Goal: Complete application form

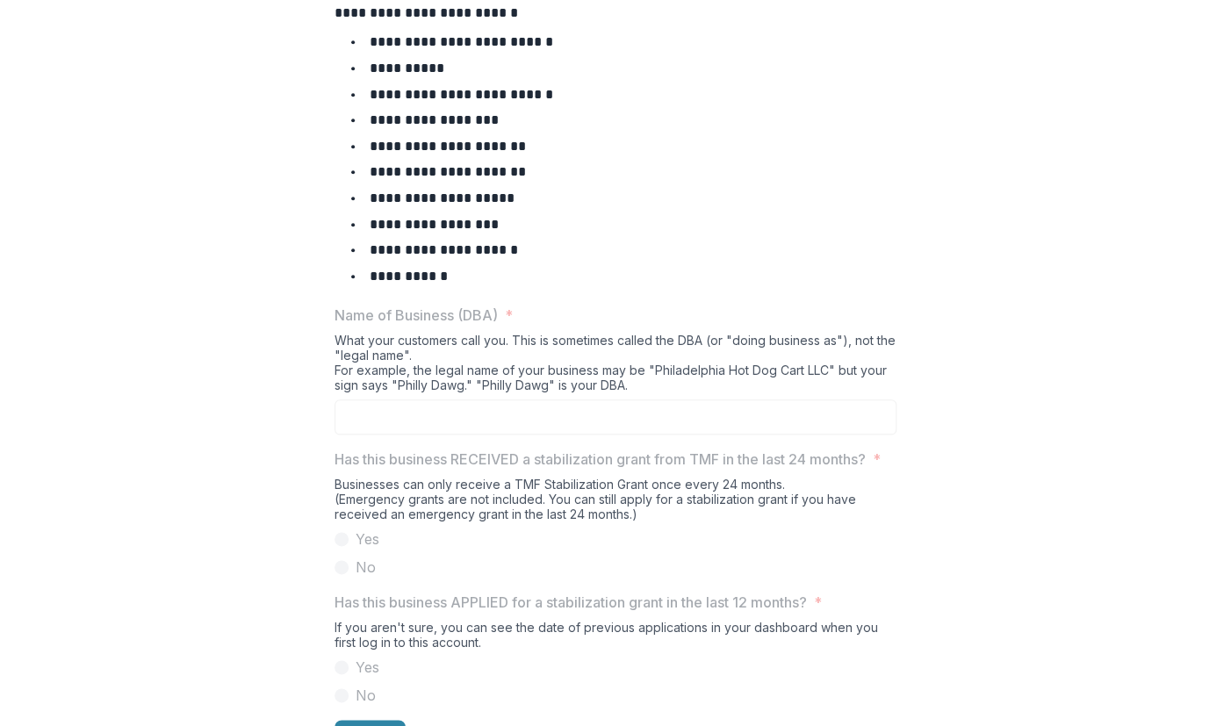
scroll to position [811, 0]
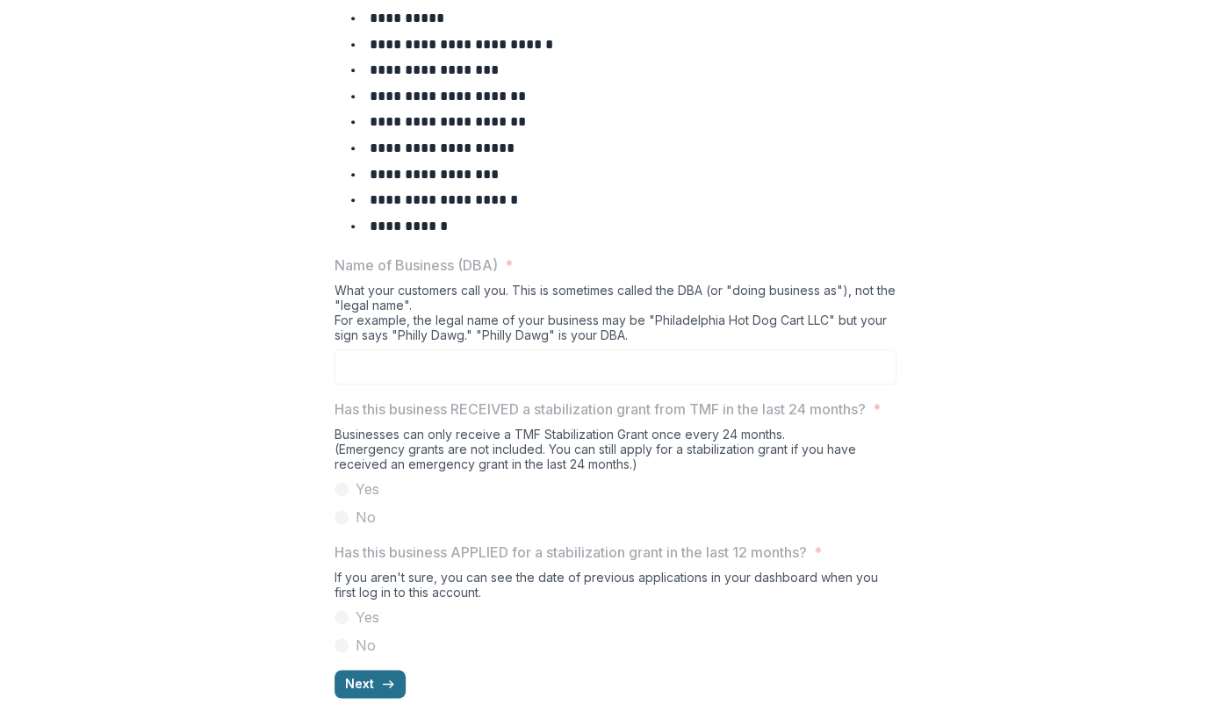
click at [344, 675] on button "Next" at bounding box center [369, 684] width 71 height 28
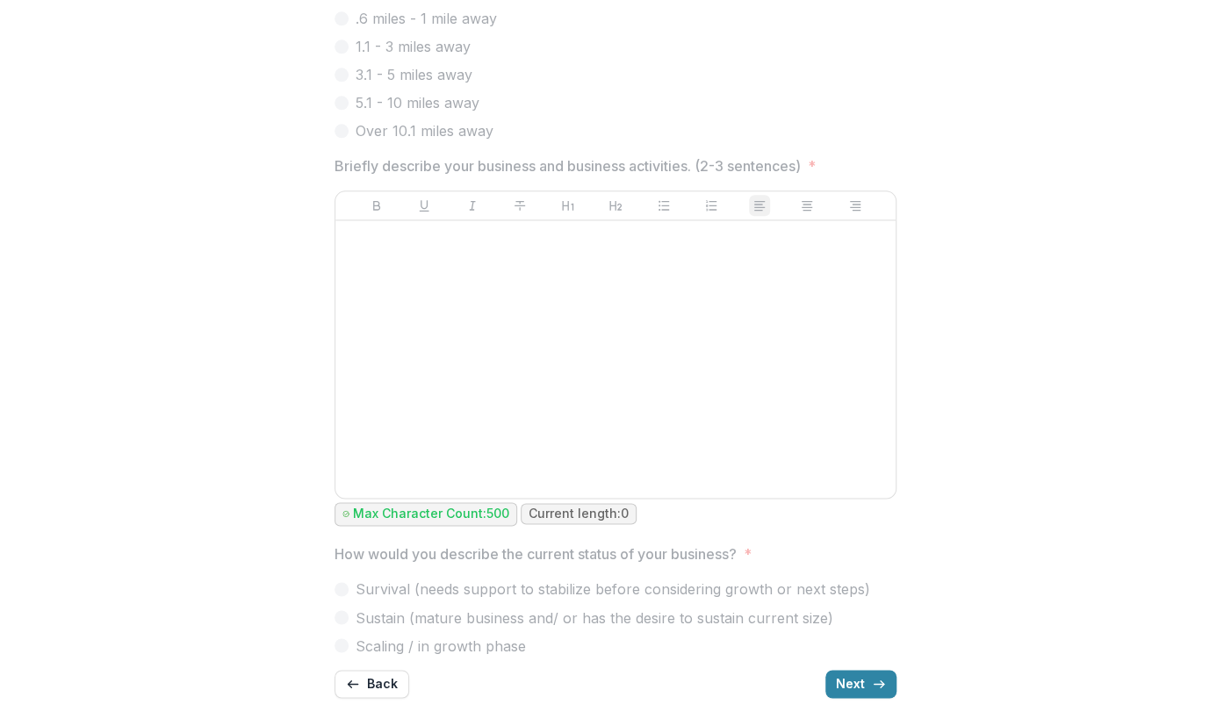
scroll to position [960, 0]
click at [851, 688] on button "Next" at bounding box center [860, 684] width 71 height 28
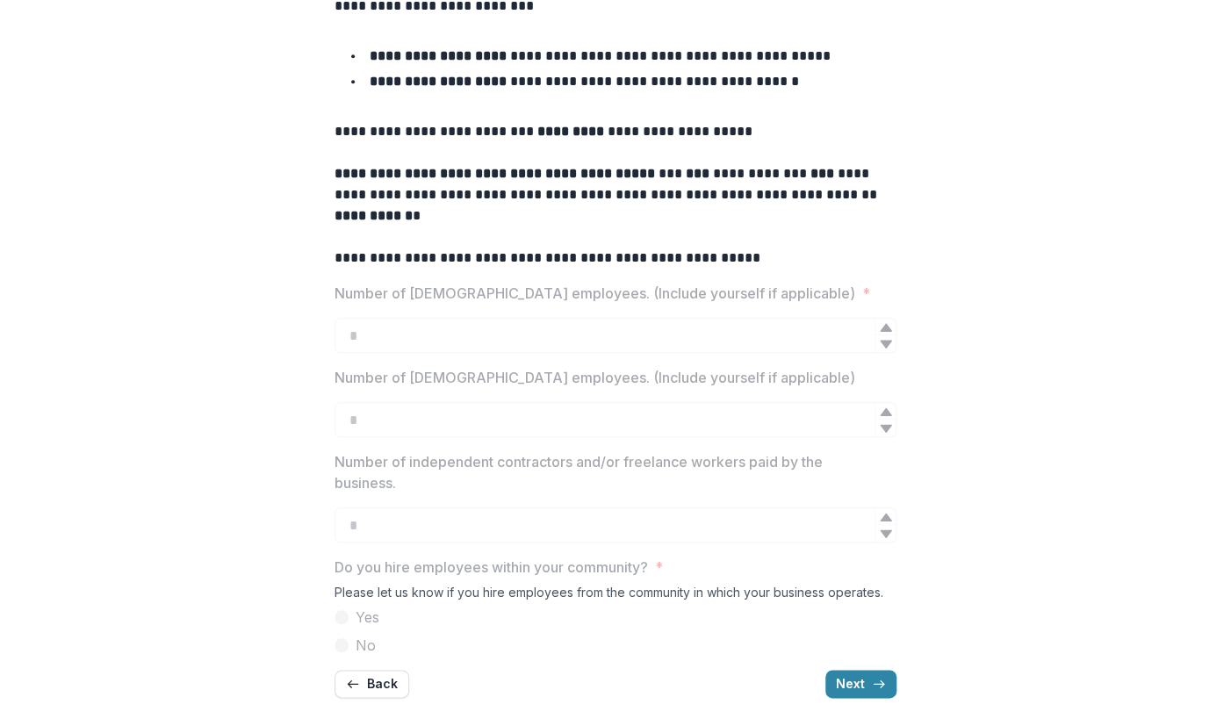
scroll to position [542, 0]
click at [850, 688] on button "Next" at bounding box center [860, 684] width 71 height 28
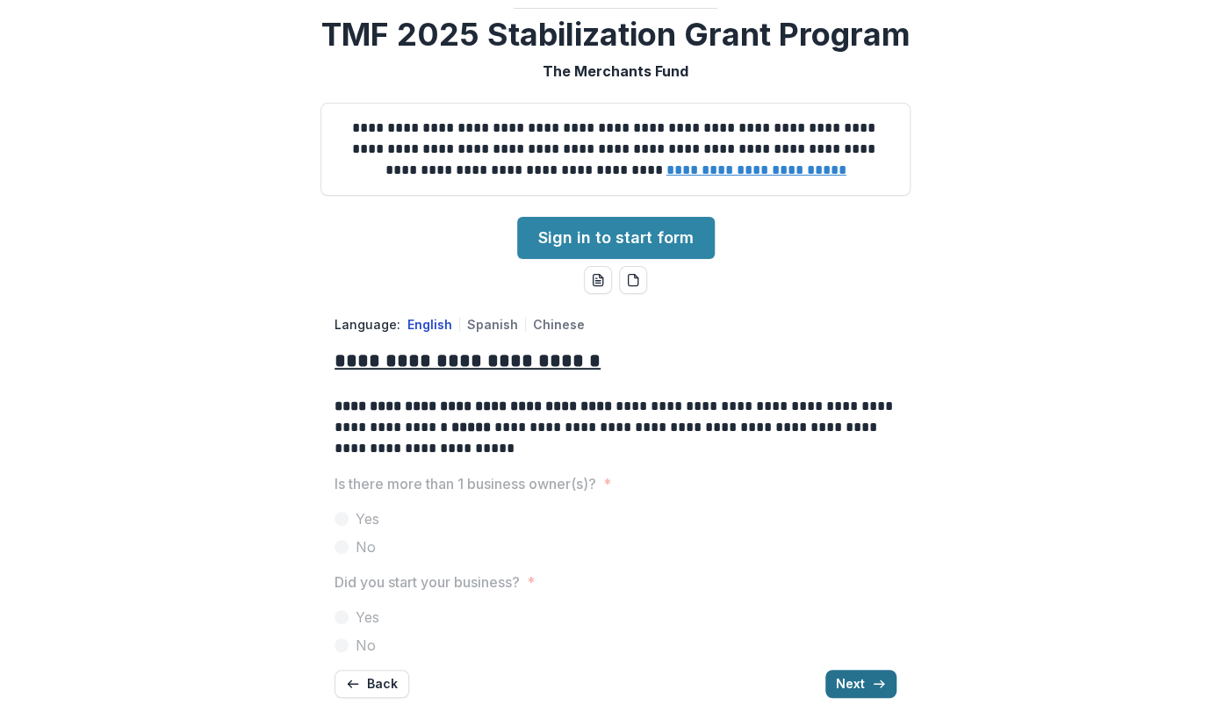
click at [864, 686] on button "Next" at bounding box center [860, 684] width 71 height 28
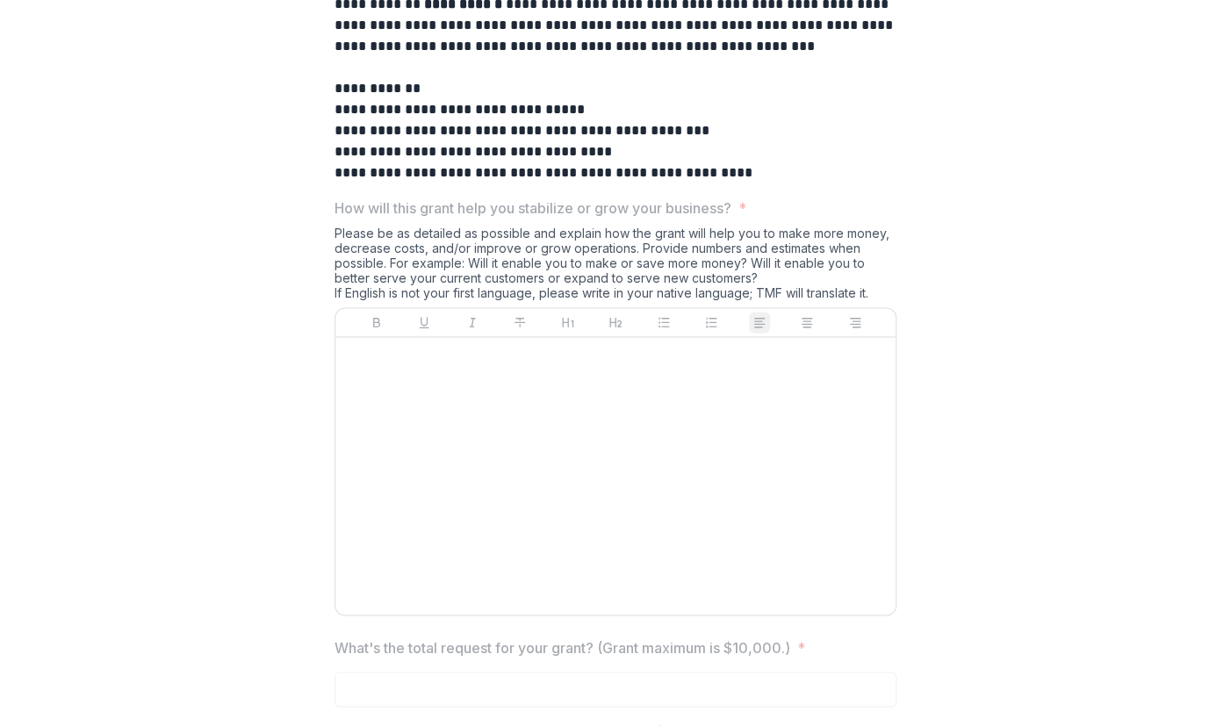
scroll to position [996, 0]
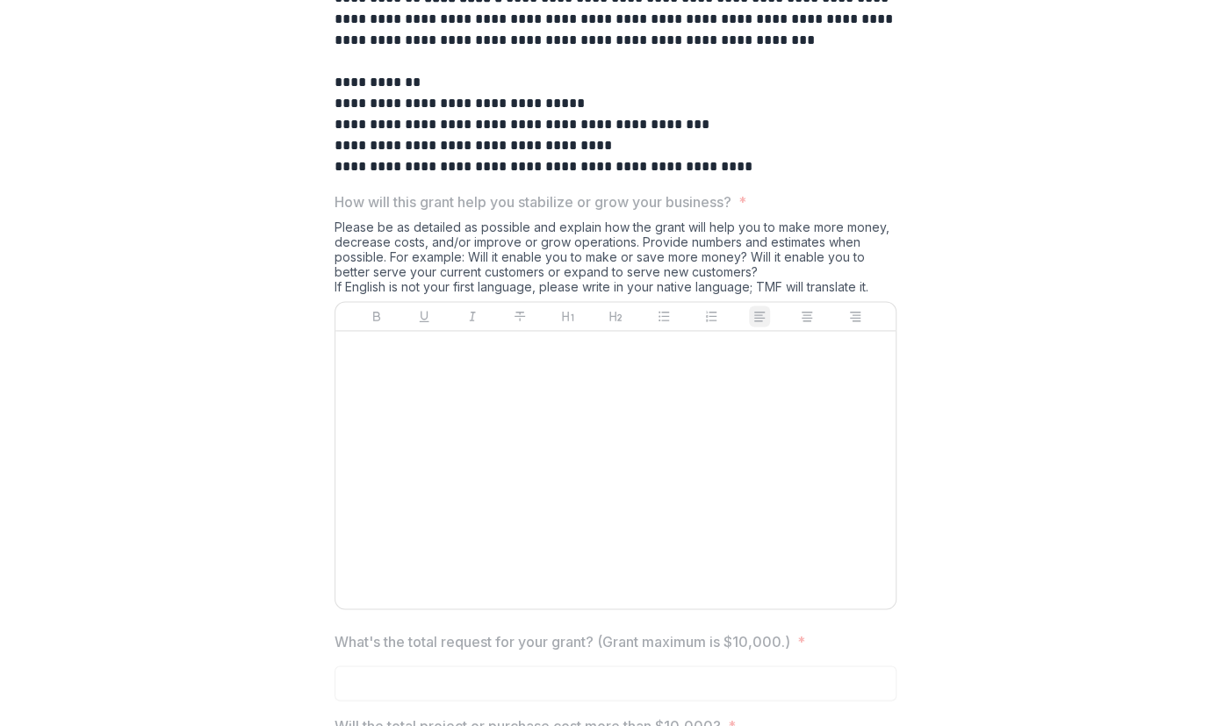
click at [751, 507] on div at bounding box center [615, 469] width 546 height 263
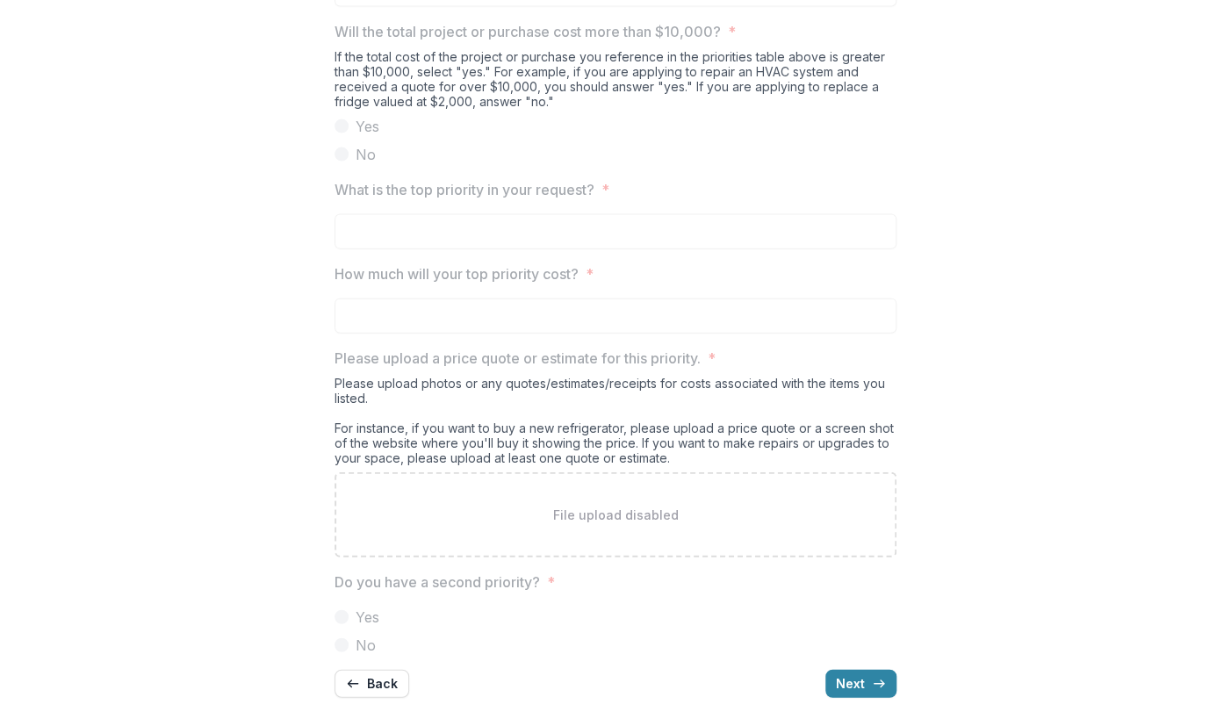
scroll to position [1731, 0]
click at [850, 675] on button "Next" at bounding box center [860, 684] width 71 height 28
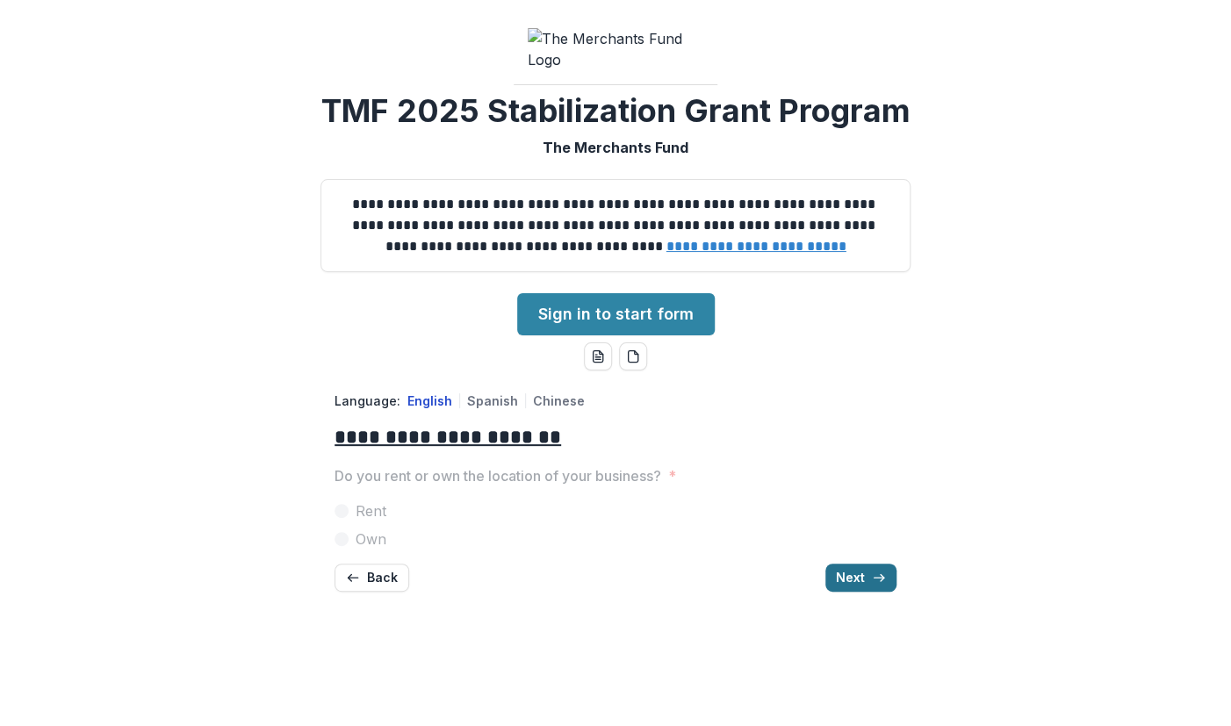
click at [857, 592] on button "Next" at bounding box center [860, 577] width 71 height 28
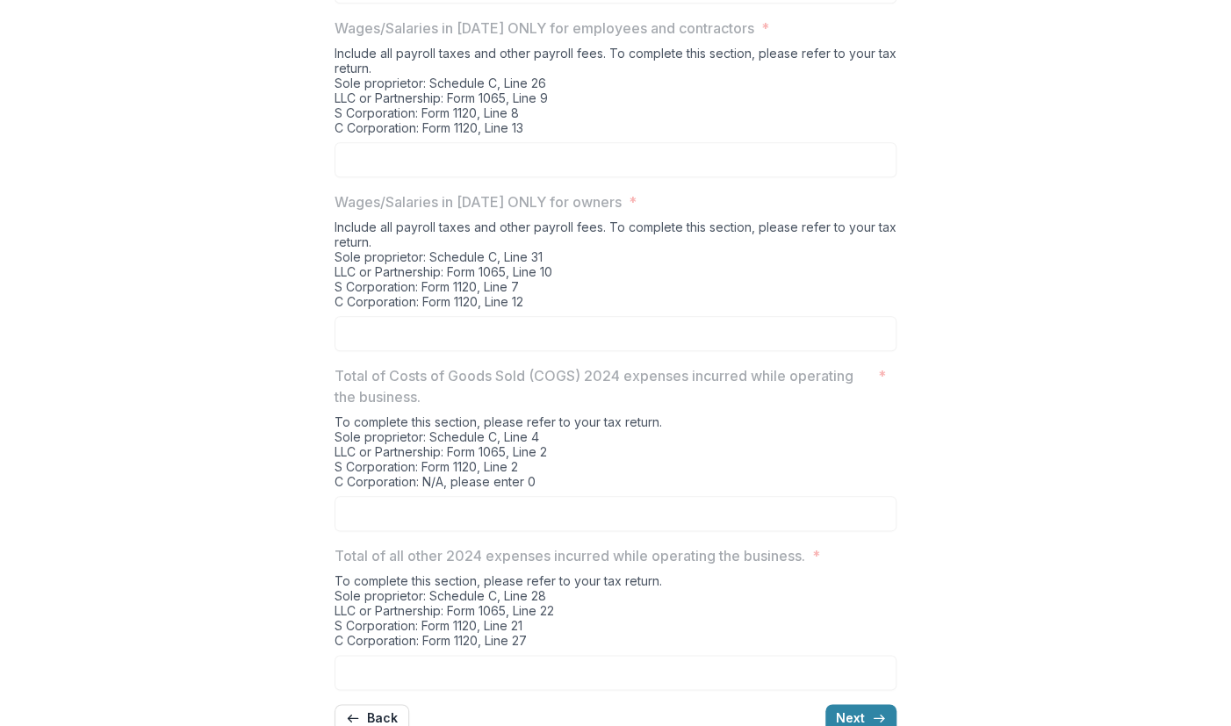
scroll to position [702, 0]
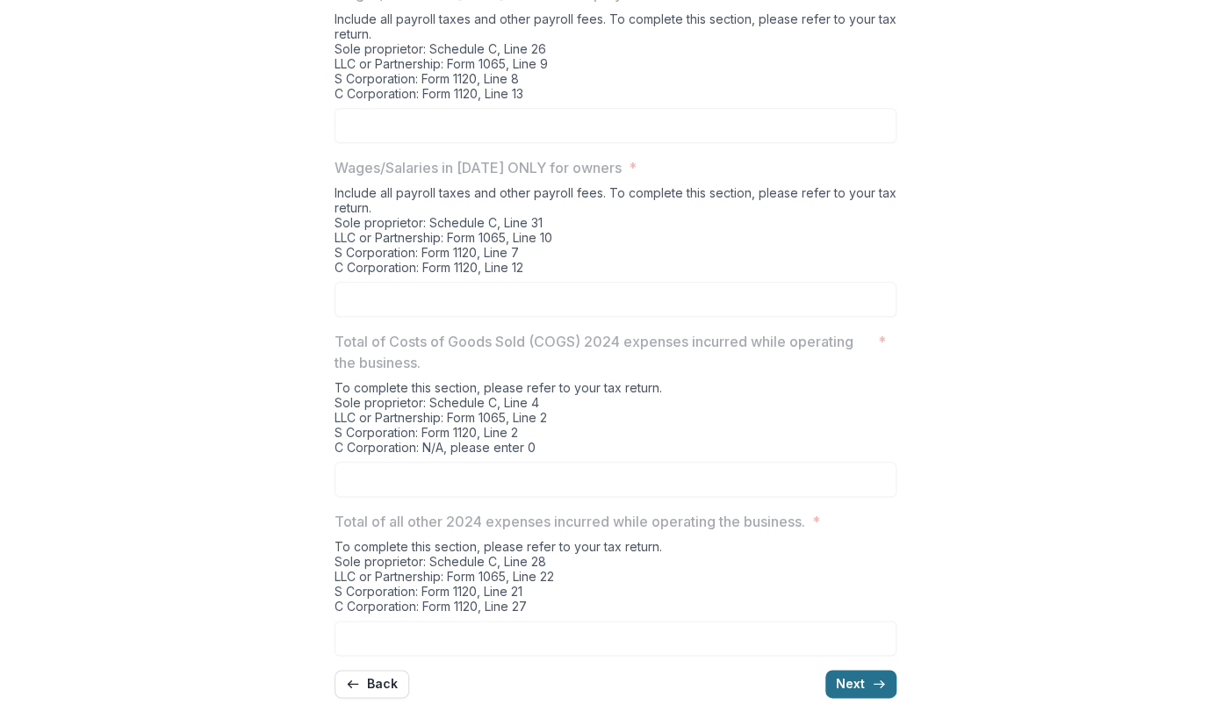
click at [855, 693] on button "Next" at bounding box center [860, 684] width 71 height 28
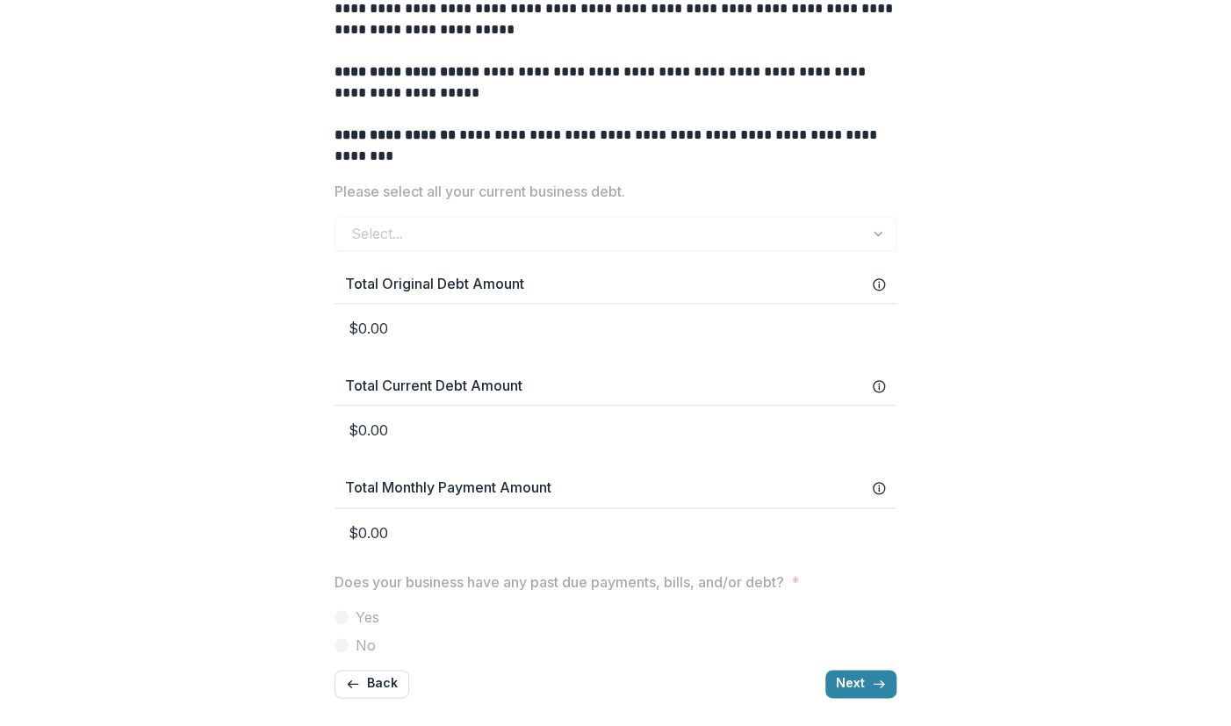
scroll to position [759, 0]
click at [835, 689] on button "Next" at bounding box center [860, 684] width 71 height 28
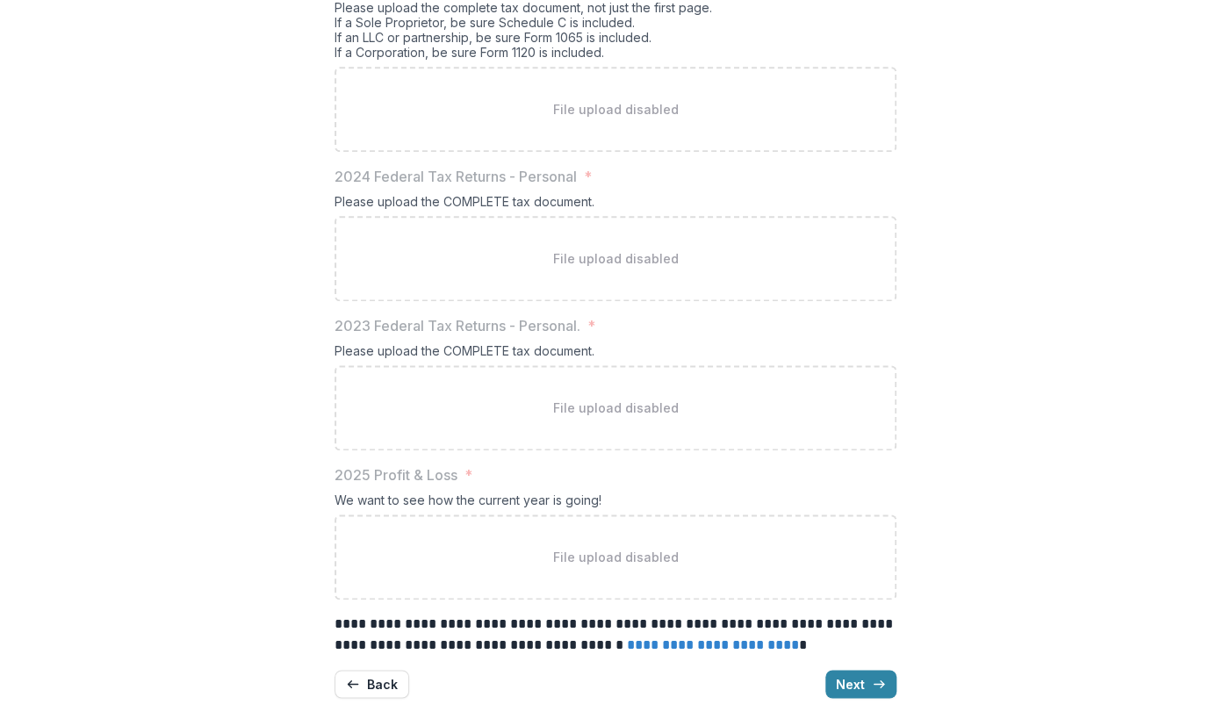
scroll to position [934, 0]
click at [854, 671] on button "Next" at bounding box center [860, 684] width 71 height 28
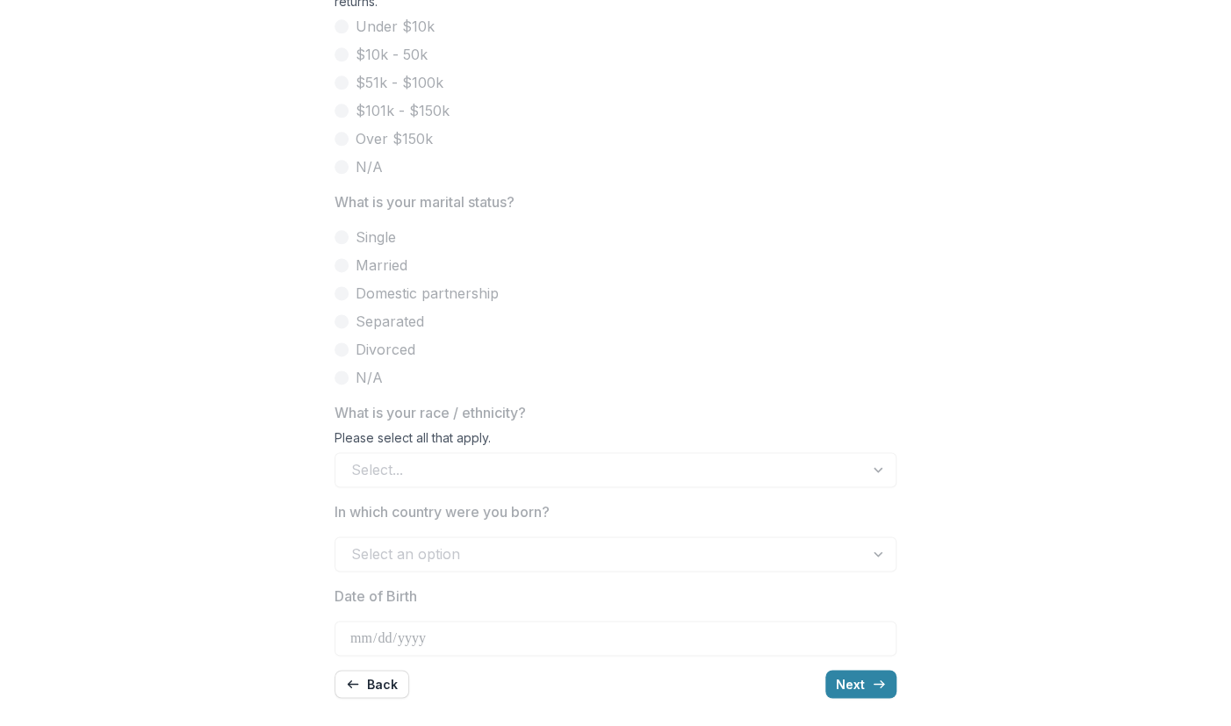
scroll to position [951, 0]
click at [850, 690] on button "Next" at bounding box center [860, 684] width 71 height 28
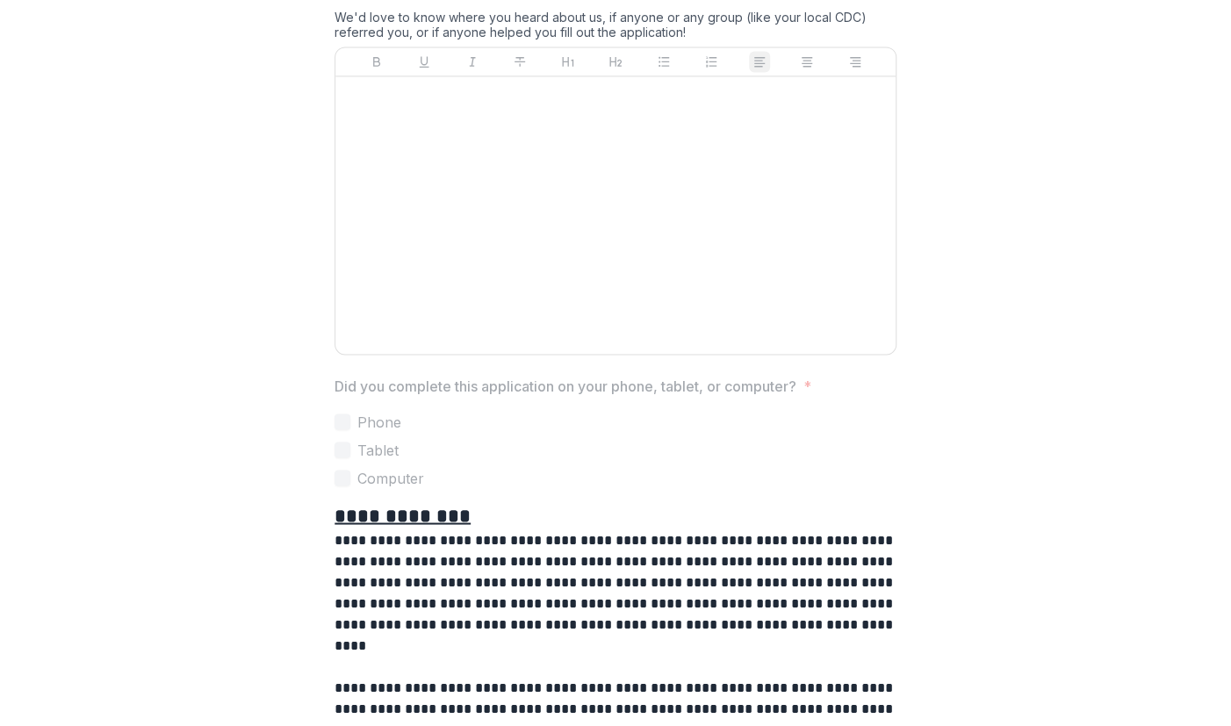
scroll to position [1432, 0]
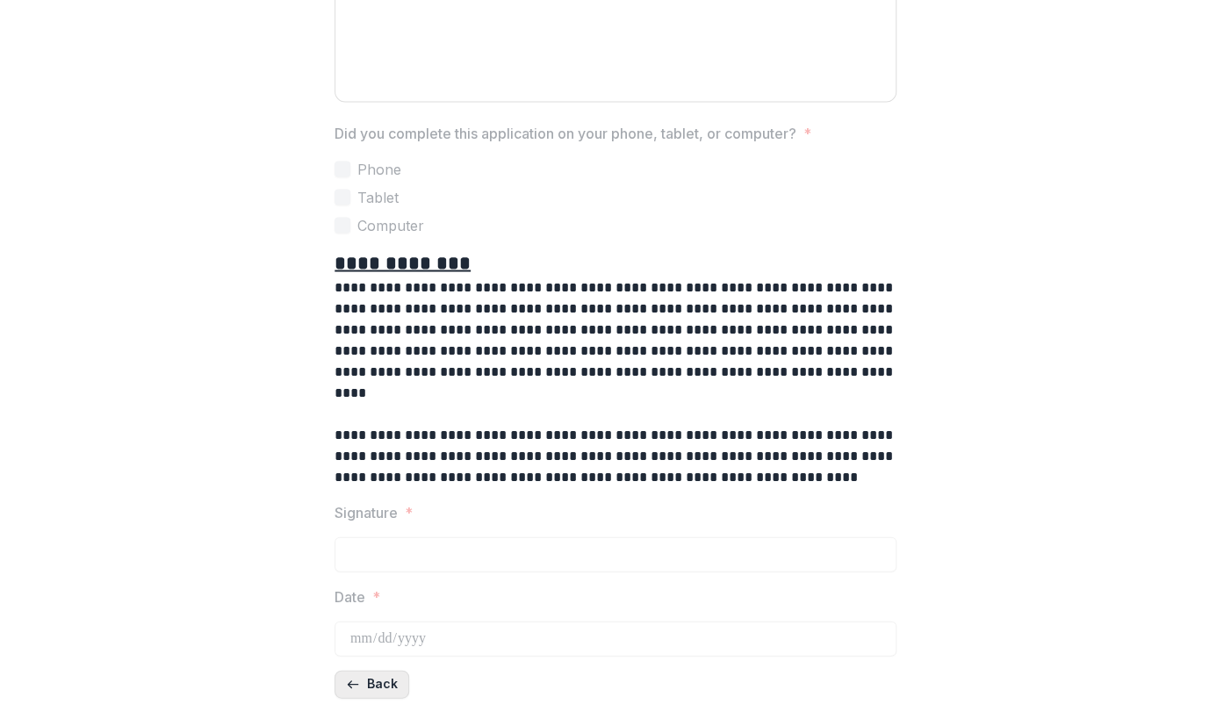
click at [379, 682] on button "Back" at bounding box center [371, 684] width 75 height 28
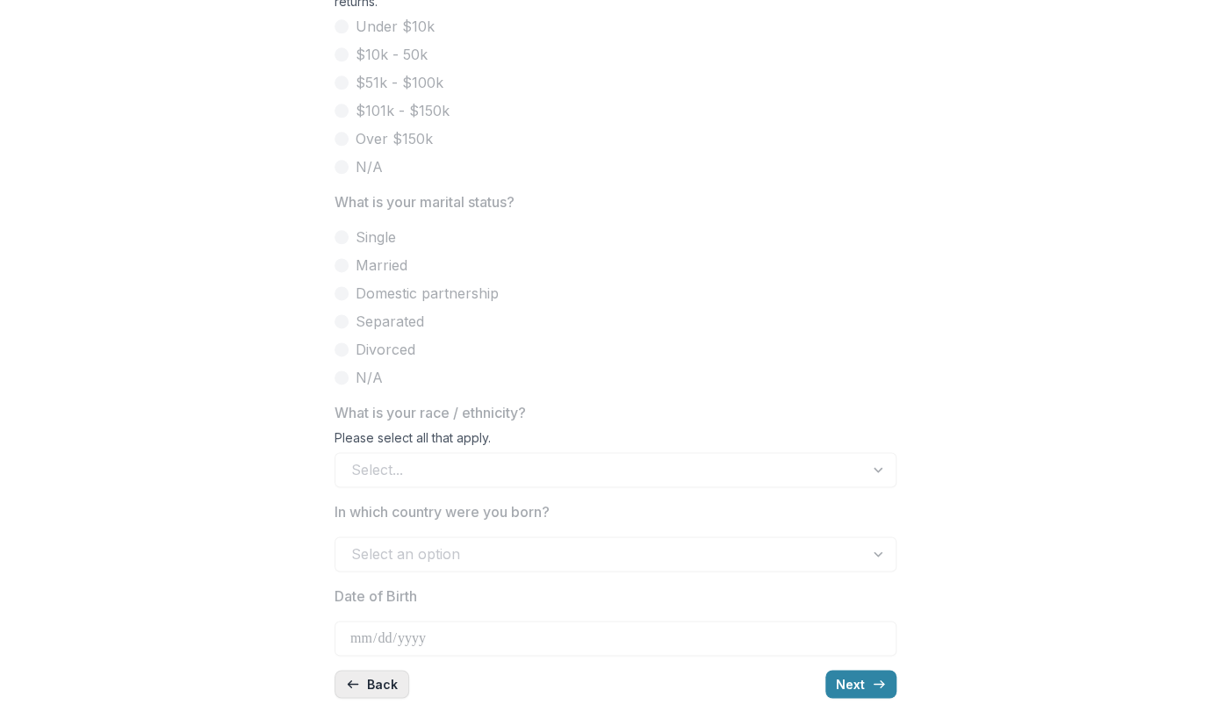
click at [379, 682] on button "Back" at bounding box center [371, 684] width 75 height 28
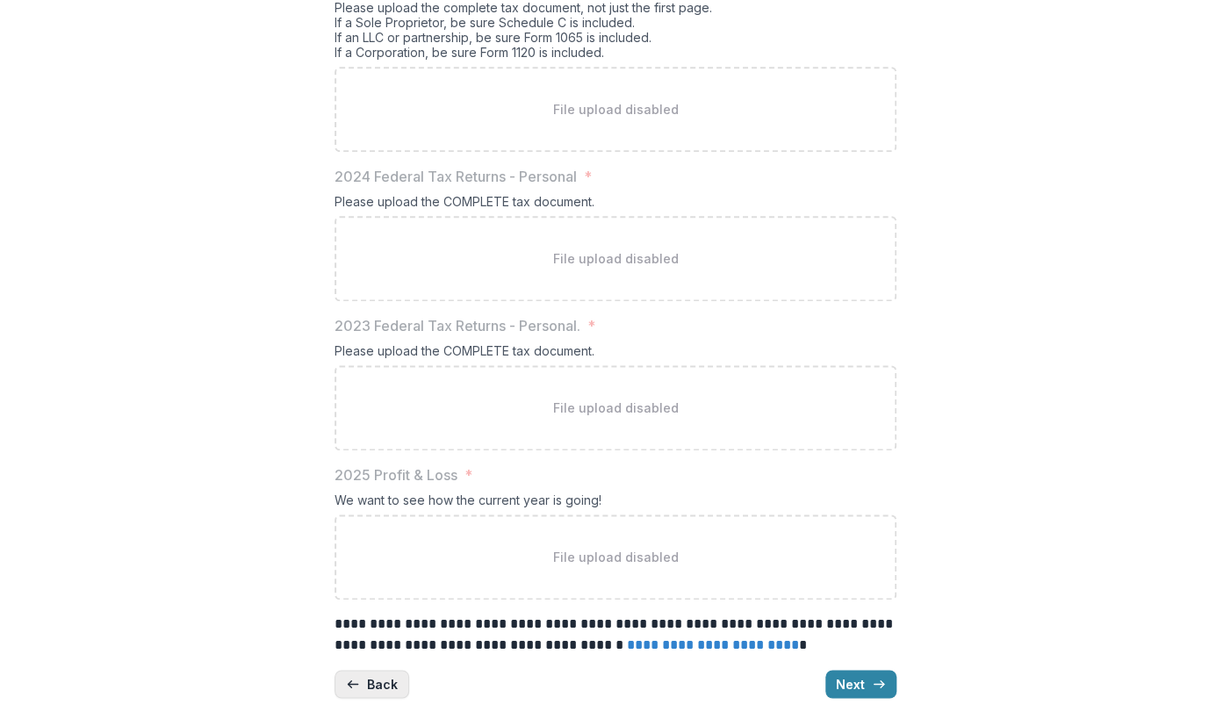
click at [379, 682] on button "Back" at bounding box center [371, 684] width 75 height 28
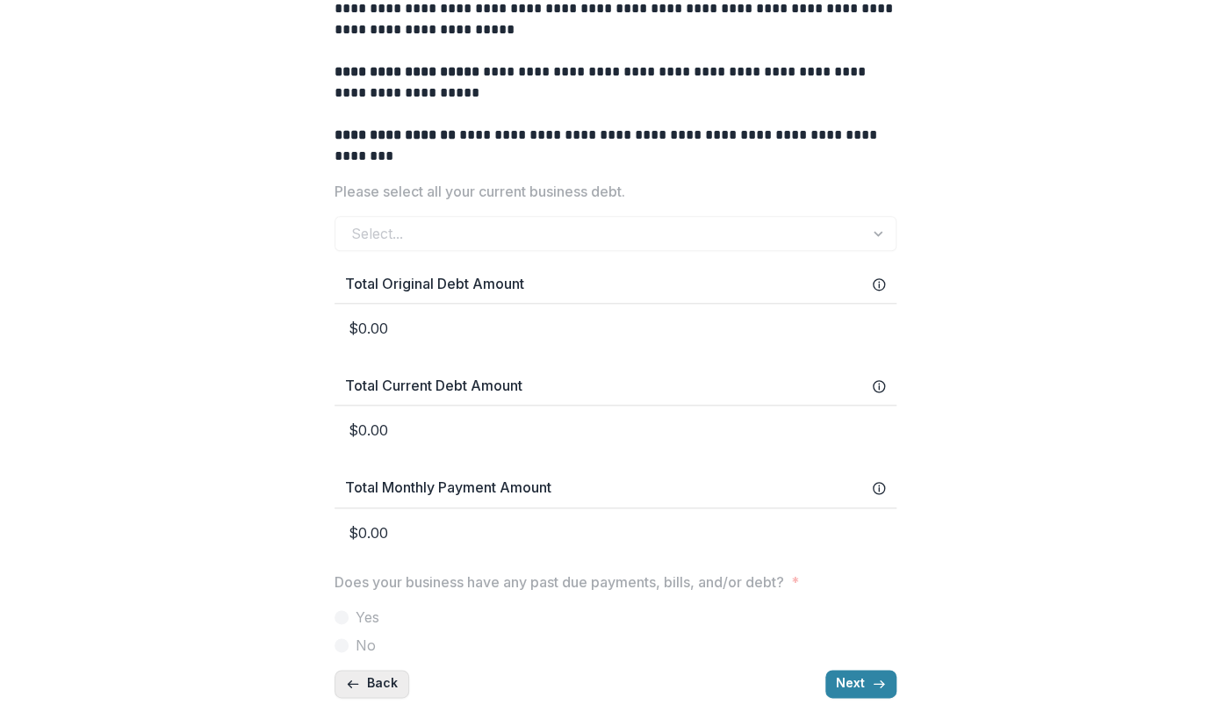
click at [376, 678] on button "Back" at bounding box center [371, 684] width 75 height 28
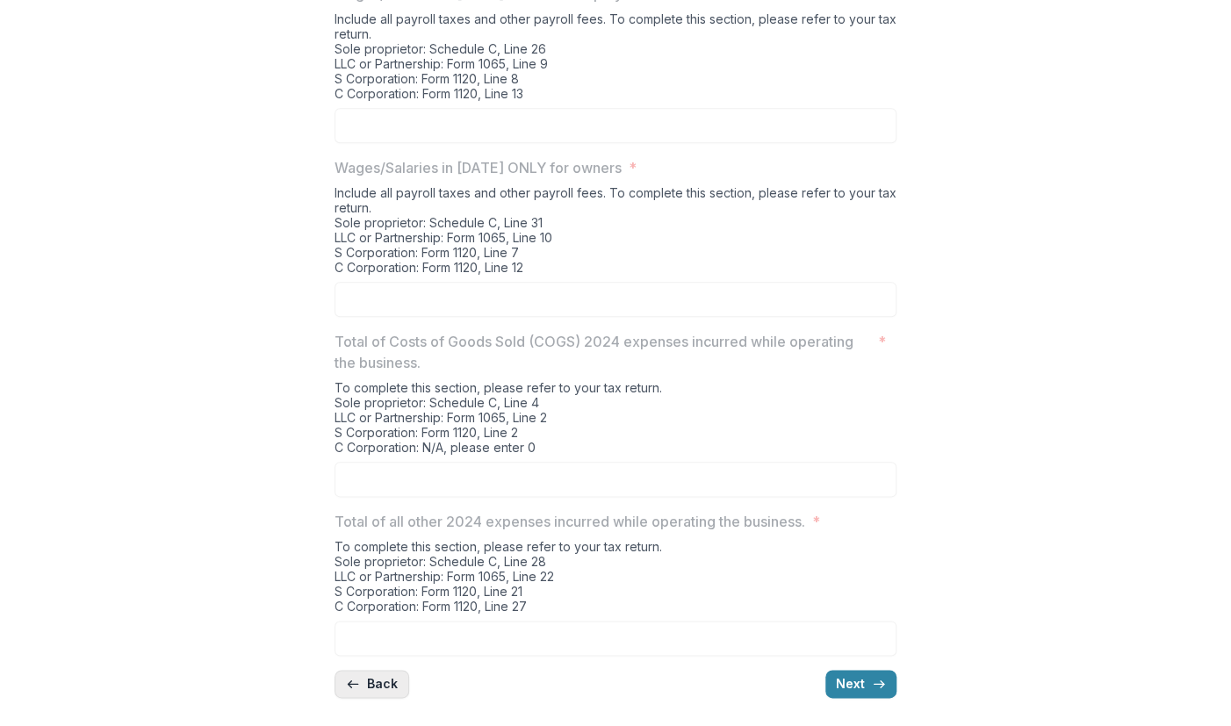
click at [376, 678] on button "Back" at bounding box center [371, 684] width 75 height 28
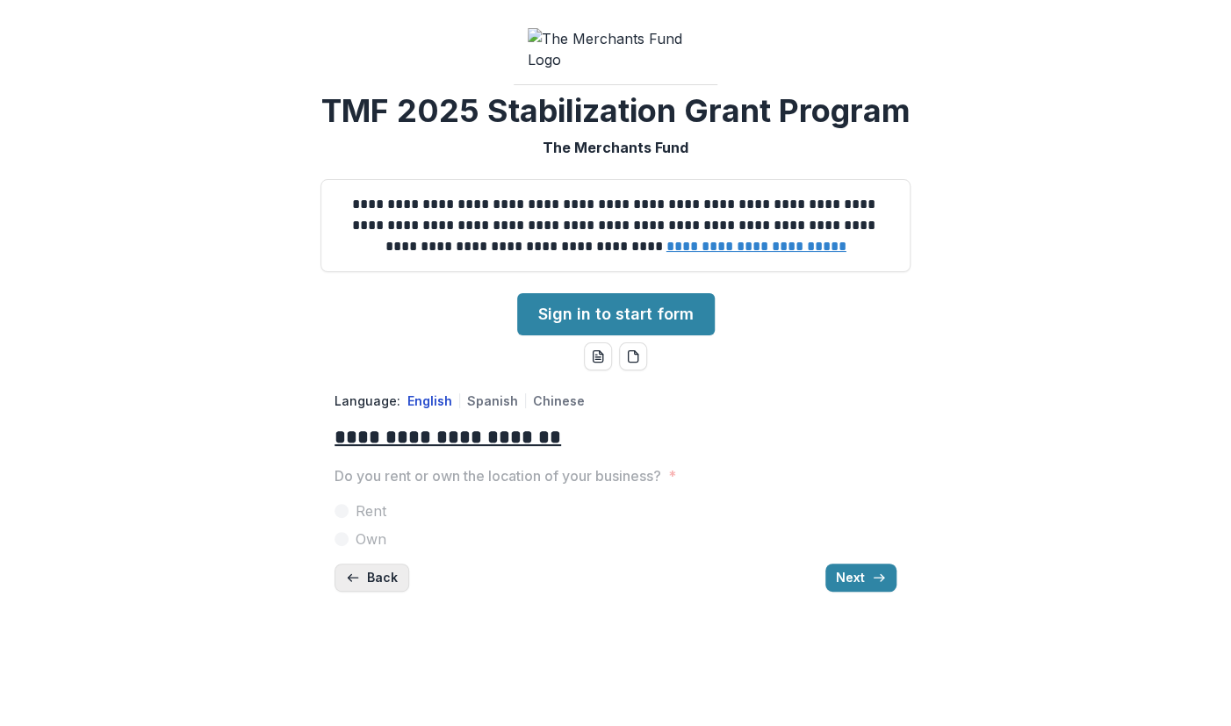
click at [385, 592] on button "Back" at bounding box center [371, 577] width 75 height 28
